Goal: Information Seeking & Learning: Learn about a topic

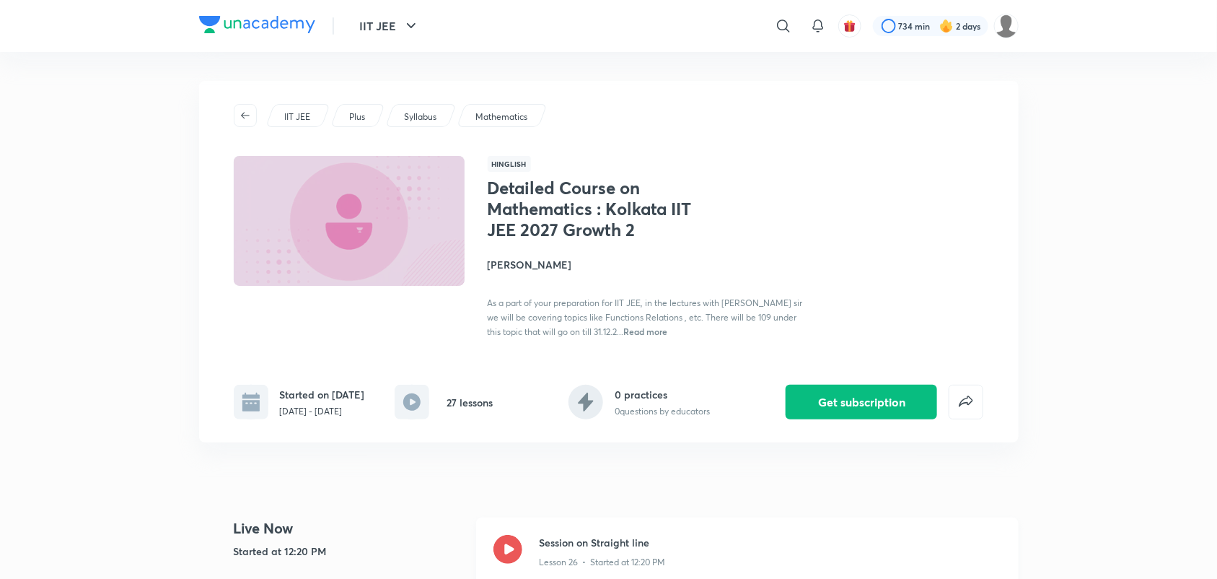
click at [506, 545] on icon at bounding box center [507, 549] width 29 height 29
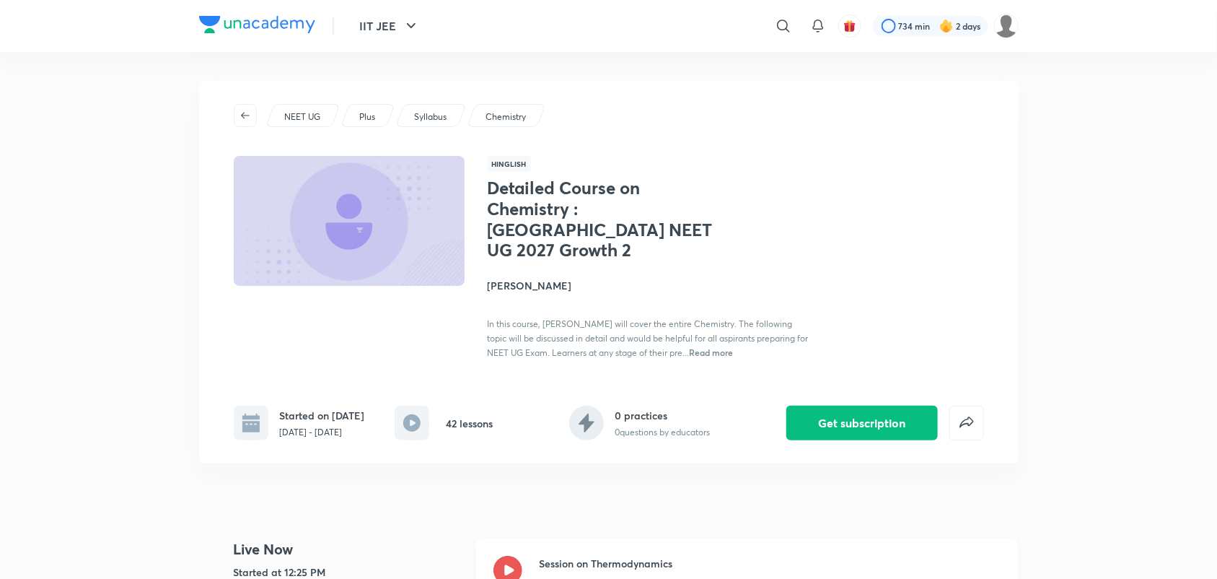
click at [512, 560] on icon at bounding box center [507, 570] width 29 height 29
